Goal: Information Seeking & Learning: Learn about a topic

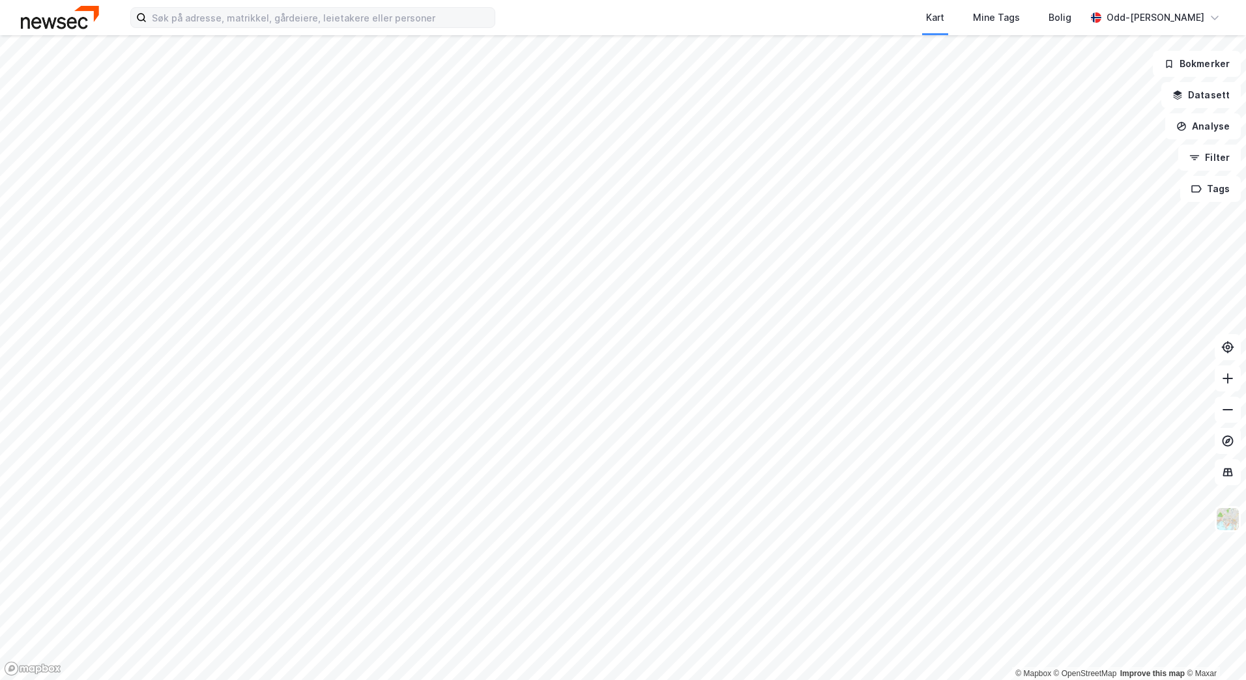
click at [274, 27] on div "Kart Mine Tags [PERSON_NAME]" at bounding box center [623, 17] width 1246 height 35
click at [267, 15] on input at bounding box center [321, 18] width 348 height 20
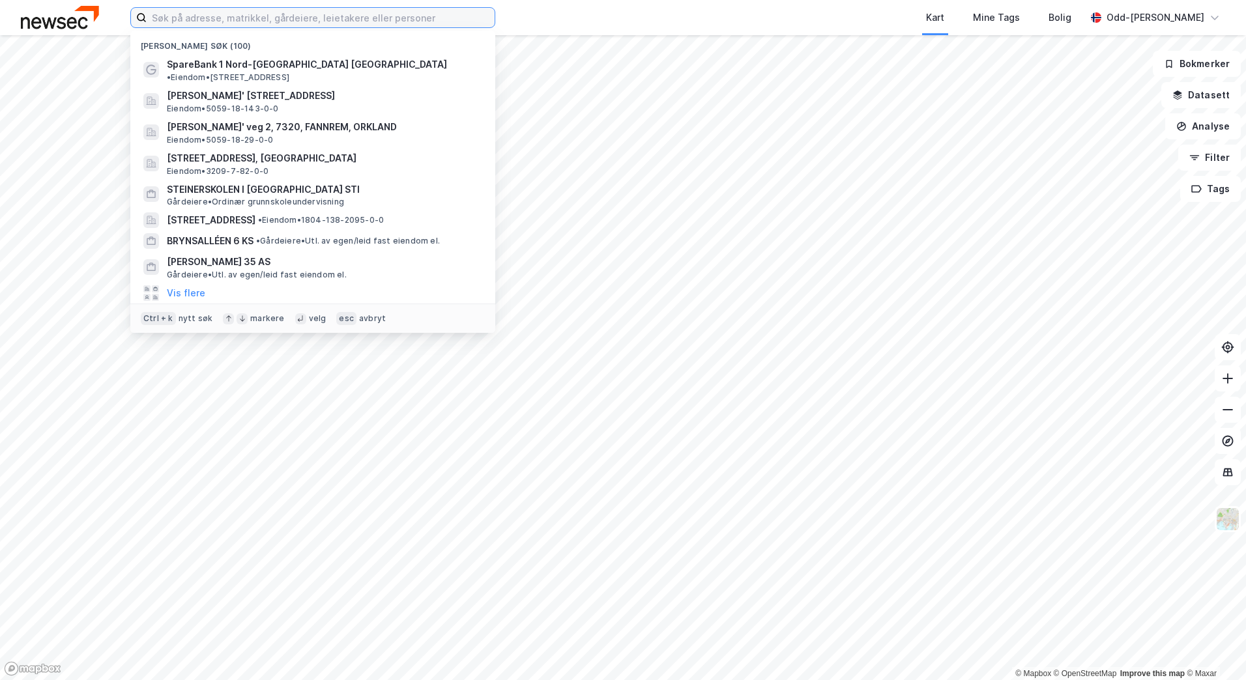
paste input "[STREET_ADDRESS]"
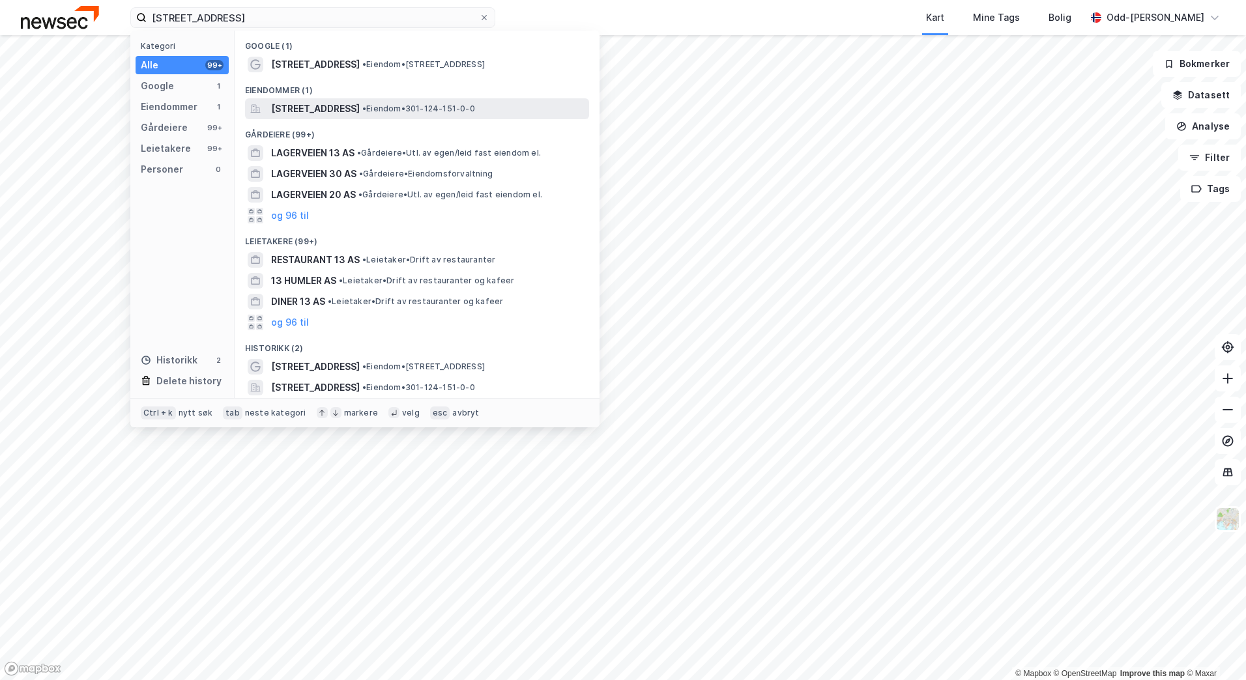
click at [291, 105] on span "[STREET_ADDRESS]" at bounding box center [315, 109] width 89 height 16
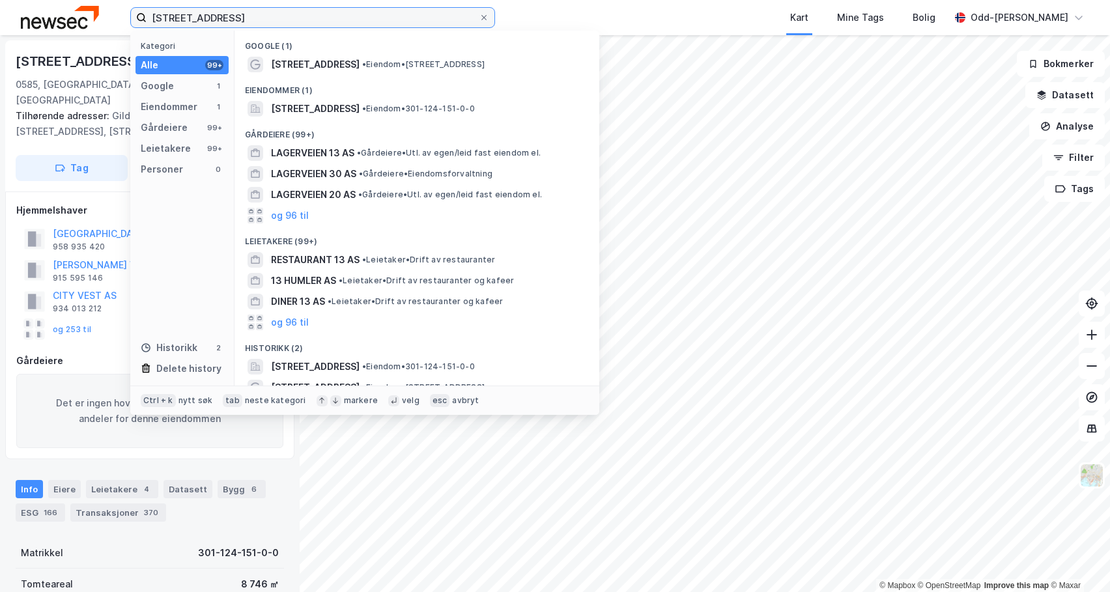
drag, startPoint x: 234, startPoint y: 19, endPoint x: 72, endPoint y: 20, distance: 162.2
click at [72, 20] on div "[STREET_ADDRESS] Kategori Alle 99+ Google 1 Eiendommer 1 Gårdeiere 99+ Leietake…" at bounding box center [555, 17] width 1110 height 35
paste input "[PERSON_NAME][STREET_ADDRESS]"
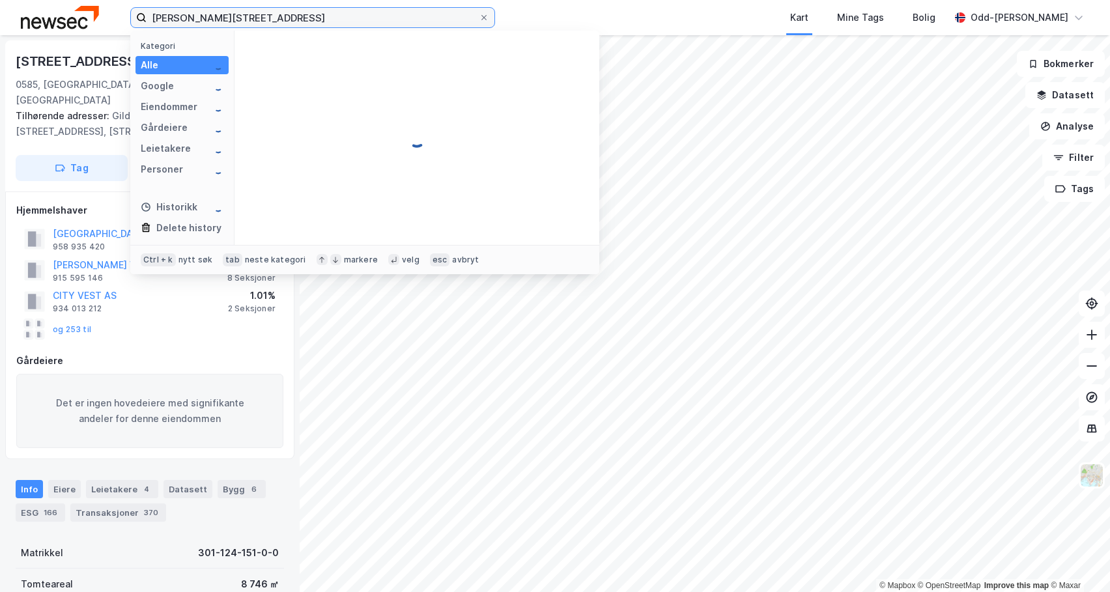
type input "[PERSON_NAME][STREET_ADDRESS]"
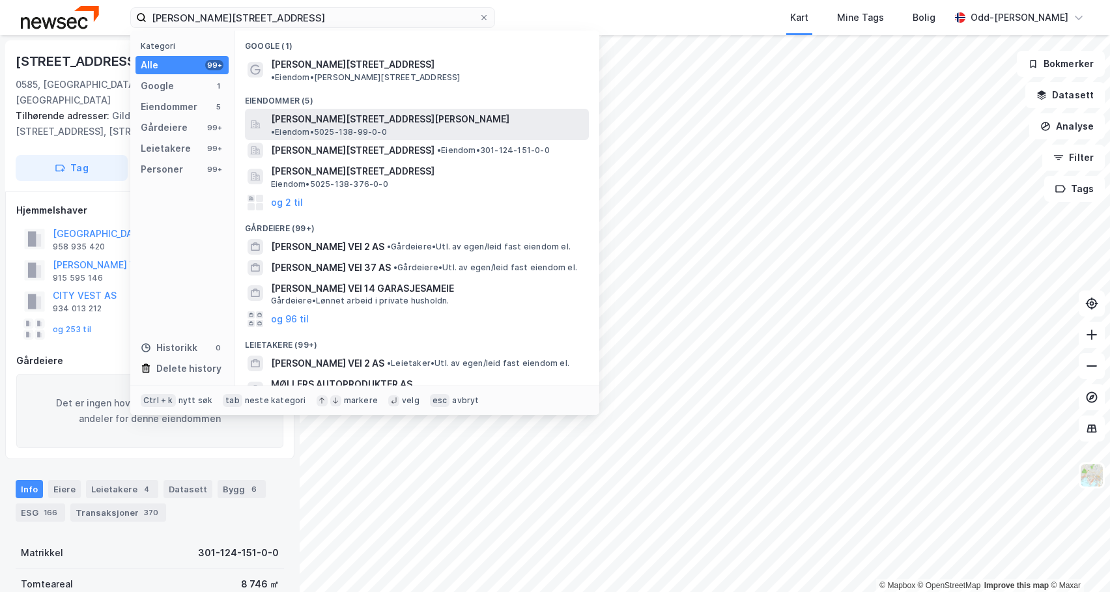
click at [361, 111] on span "[PERSON_NAME][STREET_ADDRESS][PERSON_NAME]" at bounding box center [390, 119] width 238 height 16
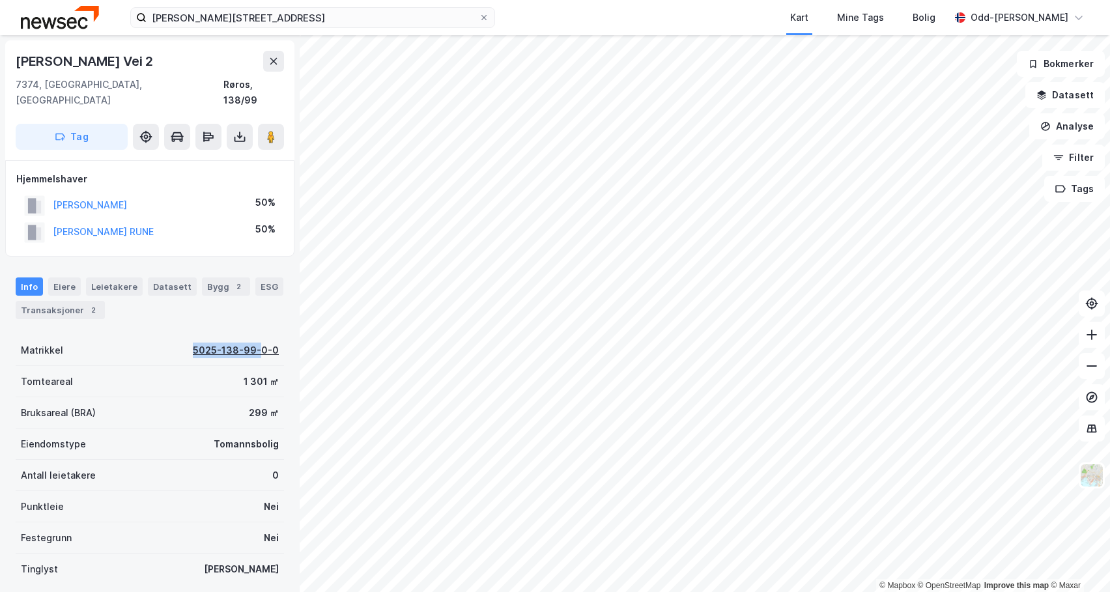
drag, startPoint x: 185, startPoint y: 333, endPoint x: 255, endPoint y: 333, distance: 70.4
click at [255, 335] on div "Matrikkel 5025-138-99-0-0" at bounding box center [150, 350] width 268 height 31
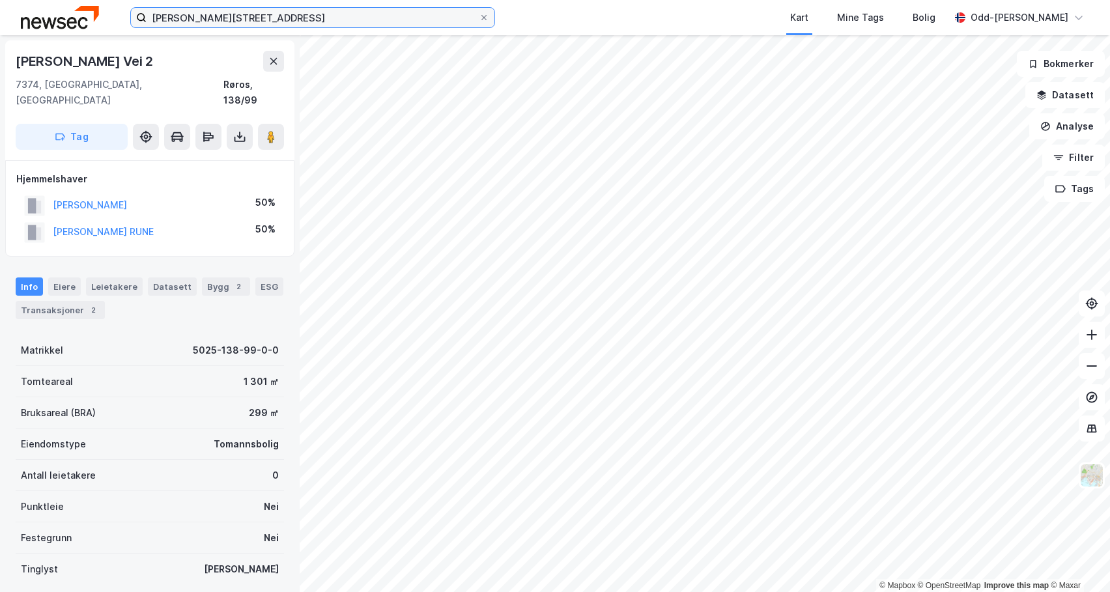
click at [268, 14] on input "[PERSON_NAME][STREET_ADDRESS]" at bounding box center [313, 18] width 332 height 20
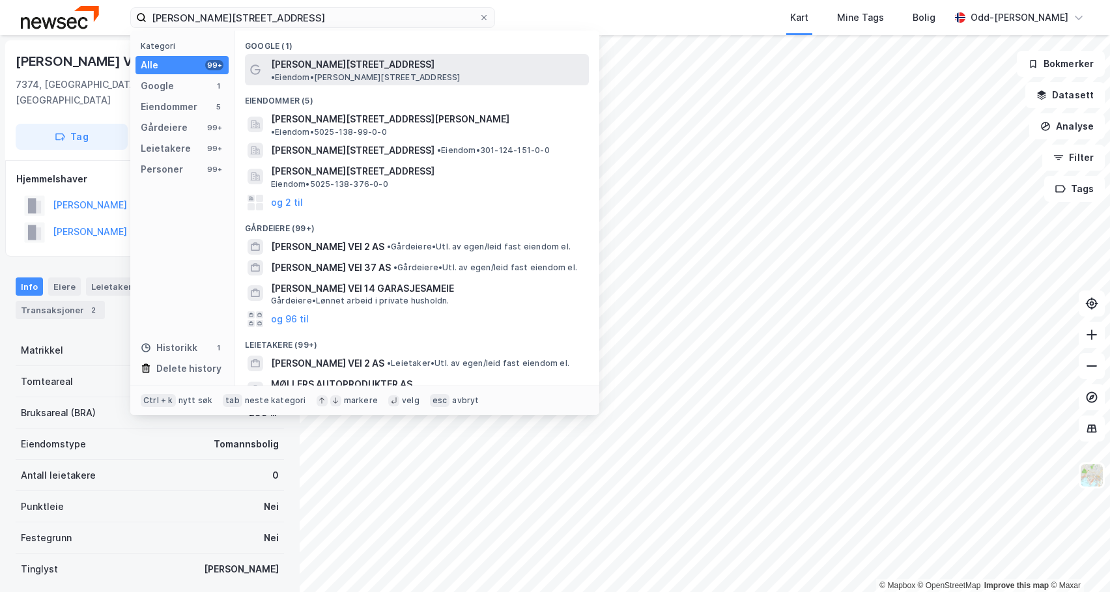
click at [337, 68] on span "[PERSON_NAME][STREET_ADDRESS]" at bounding box center [353, 65] width 164 height 16
